Goal: Information Seeking & Learning: Find specific fact

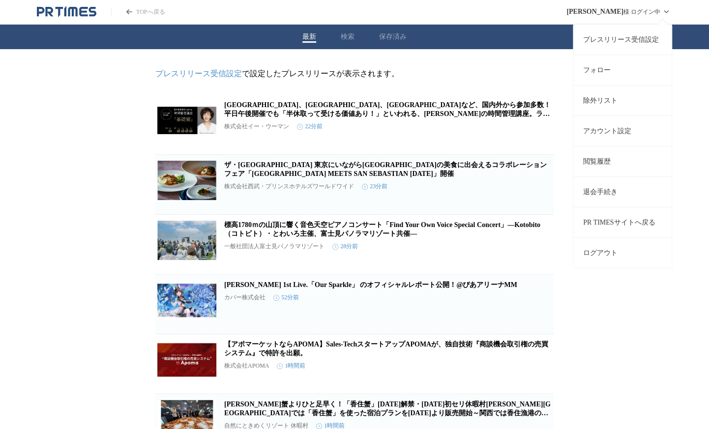
click at [603, 257] on button "ログアウト" at bounding box center [622, 252] width 98 height 30
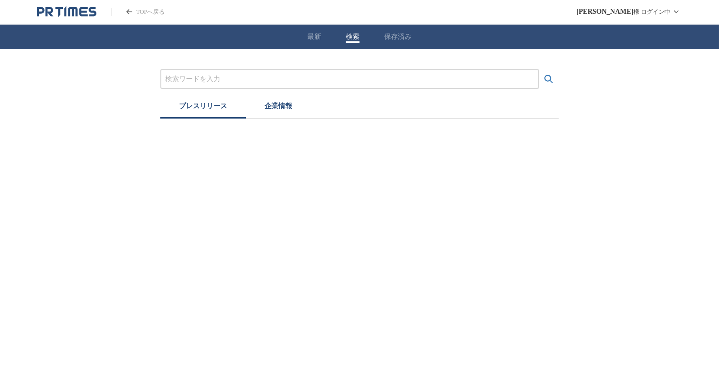
click at [353, 33] on button "検索" at bounding box center [353, 36] width 14 height 9
click at [349, 77] on input "プレスリリースおよび企業を検索する" at bounding box center [349, 79] width 369 height 11
type input "MICE"
click at [539, 69] on button "検索する" at bounding box center [549, 79] width 20 height 20
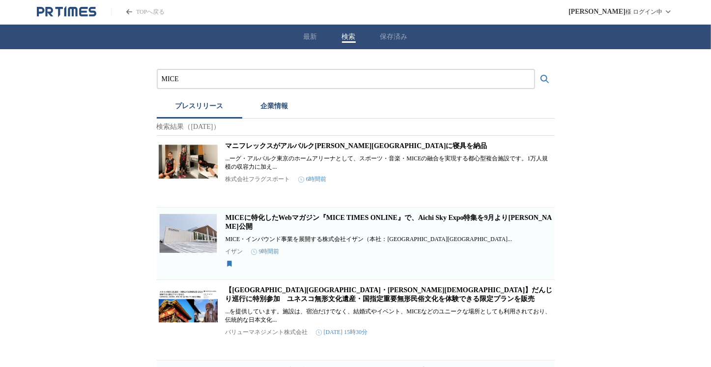
click at [355, 227] on link "MICEに特化したWebマガジン『MICE TIMES ONLINE』で、Aichi Sky Expo特集を9月より[PERSON_NAME]公開" at bounding box center [389, 222] width 327 height 16
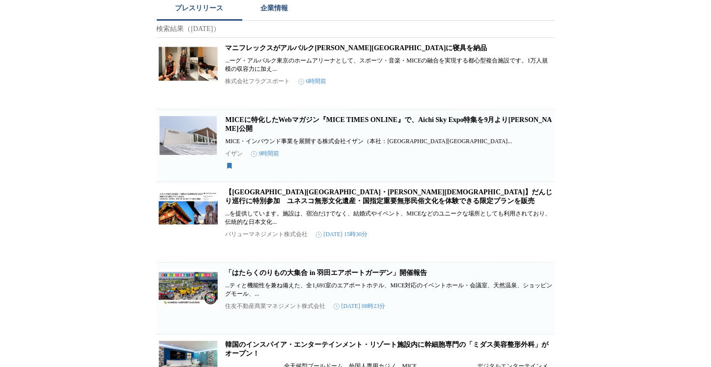
scroll to position [148, 0]
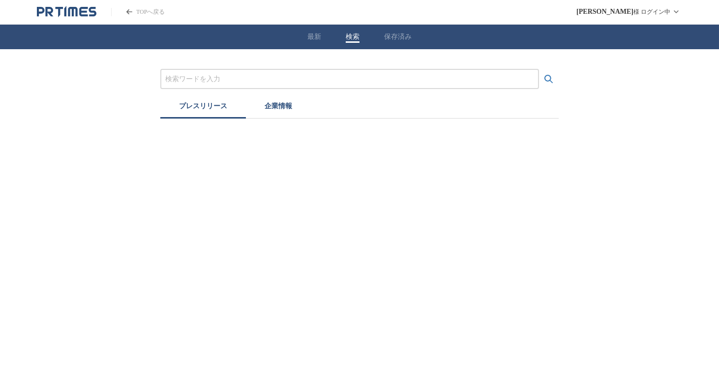
click at [233, 77] on input "プレスリリースおよび企業を検索する" at bounding box center [349, 79] width 369 height 11
type input "MICE"
click at [539, 69] on button "検索する" at bounding box center [549, 79] width 20 height 20
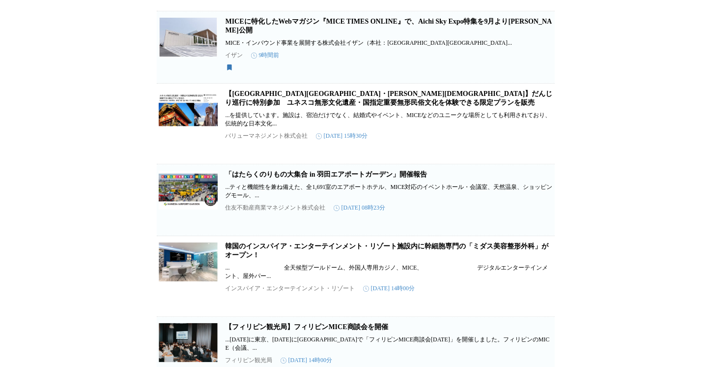
scroll to position [295, 0]
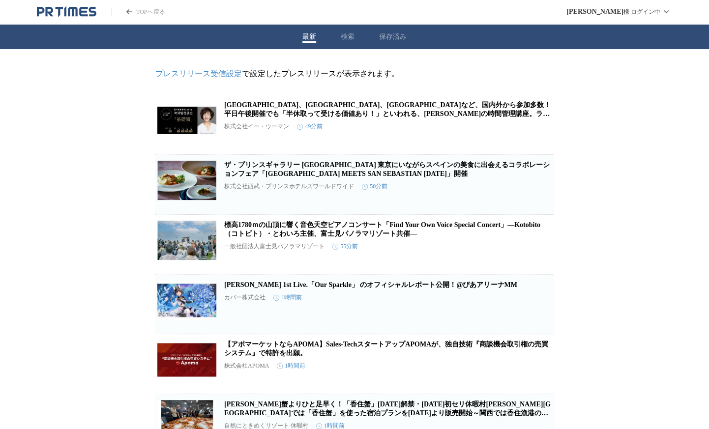
click at [355, 39] on div "最新 検索 保存済み" at bounding box center [354, 37] width 709 height 25
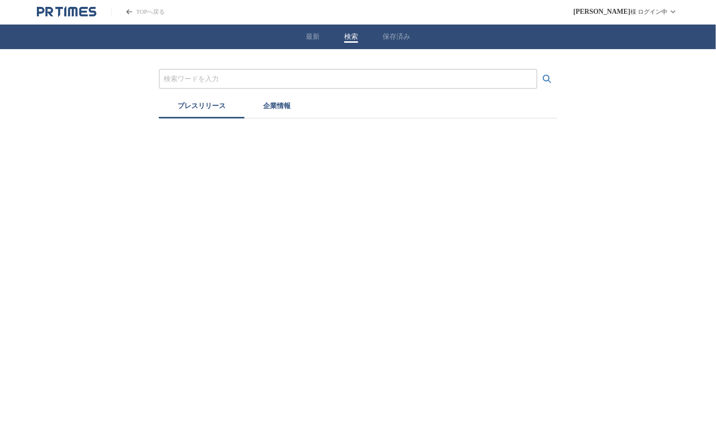
click at [349, 36] on button "検索" at bounding box center [351, 36] width 14 height 9
click at [285, 69] on div at bounding box center [348, 79] width 379 height 20
click at [236, 84] on input "プレスリリースおよび企業を検索する" at bounding box center [348, 79] width 369 height 11
type input "大阪・関西万博"
click at [537, 69] on button "検索する" at bounding box center [547, 79] width 20 height 20
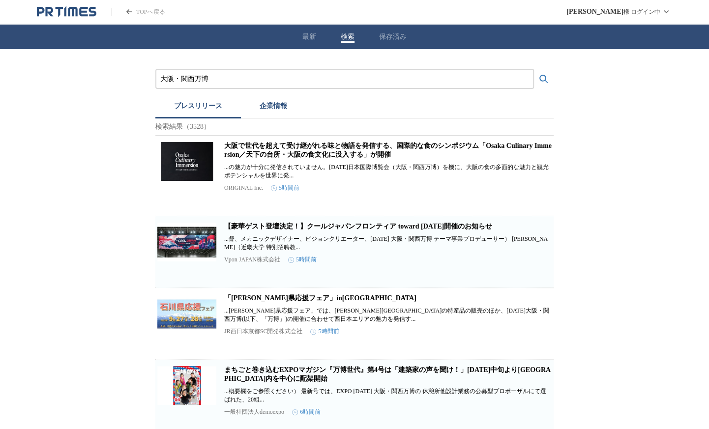
click at [238, 152] on link "大阪で世代を超えて受け継がれる味と物語を発信する、国際的な食のシンポジウム「Osaka Culinary Immersion／天下の台所・大阪の食文化に没入す…" at bounding box center [387, 150] width 327 height 16
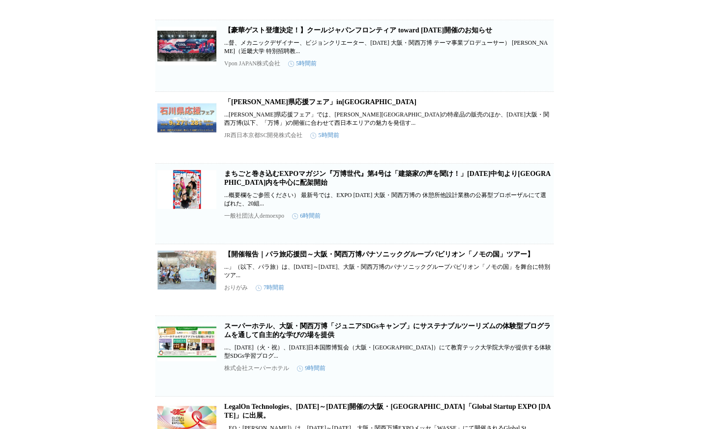
scroll to position [245, 0]
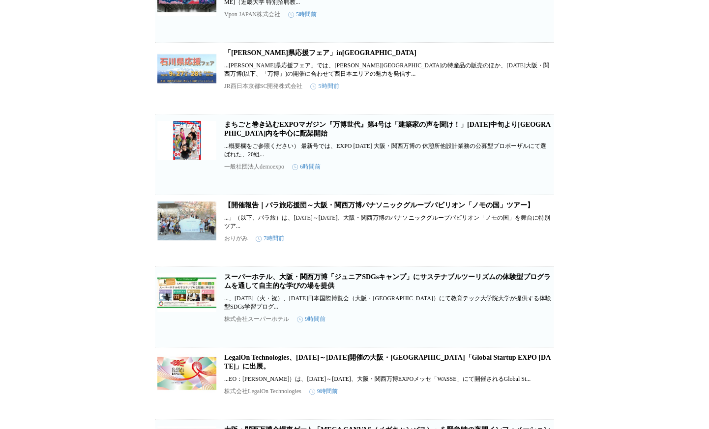
click at [184, 148] on img at bounding box center [186, 139] width 59 height 39
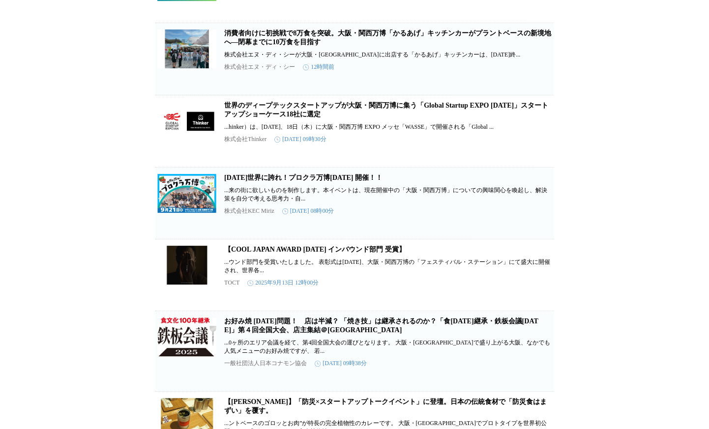
scroll to position [983, 0]
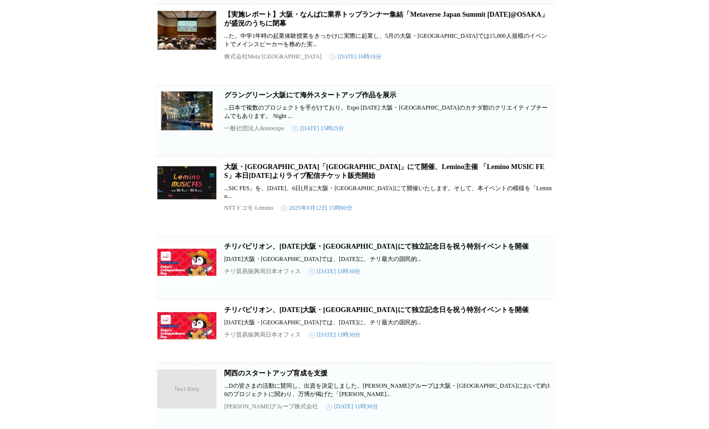
scroll to position [1474, 0]
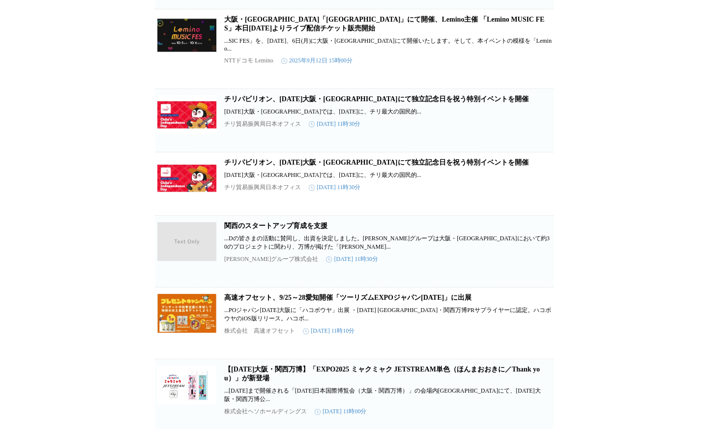
click at [192, 134] on img at bounding box center [186, 114] width 59 height 39
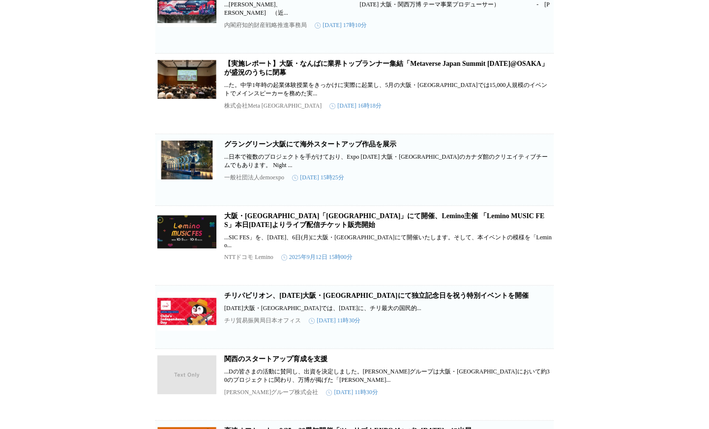
scroll to position [933, 0]
